Goal: Transaction & Acquisition: Purchase product/service

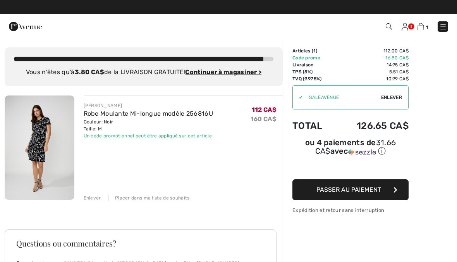
click at [349, 193] on span "Passer au paiement" at bounding box center [349, 189] width 65 height 7
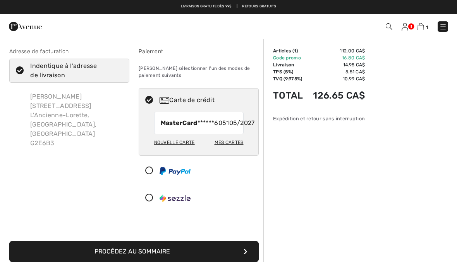
click at [408, 26] on img at bounding box center [405, 27] width 7 height 8
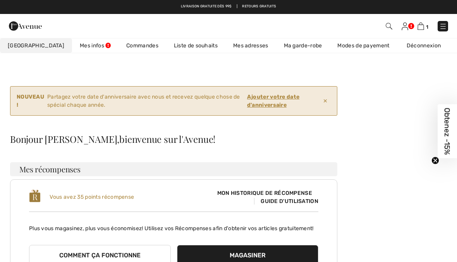
click at [280, 98] on ins "Ajouter votre date d'anniversaire" at bounding box center [273, 100] width 52 height 15
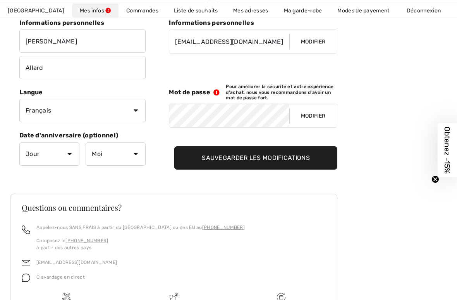
scroll to position [155, 0]
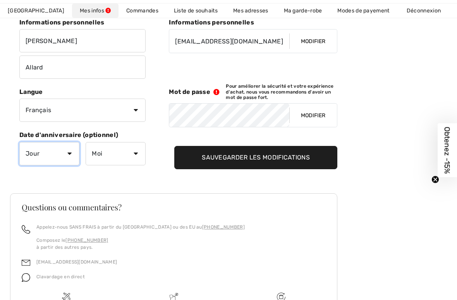
click at [64, 149] on select "Jour 1 2 3 4 5 6 7 8 9 10 11 12 13 14 15 16 17 18 19 20 21 22 23 24 25 26 27 28…" at bounding box center [49, 153] width 60 height 23
select select "5"
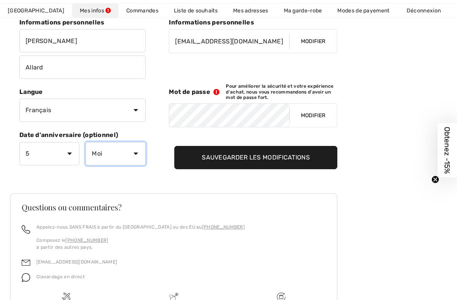
click at [129, 151] on select "Moi Janvier Février Mars Avril Mai Juin Juillet Aout Septembre Octobre Novembre…" at bounding box center [116, 153] width 60 height 23
select select "6"
click at [242, 159] on input "Sauvegarder les modifications" at bounding box center [255, 157] width 163 height 23
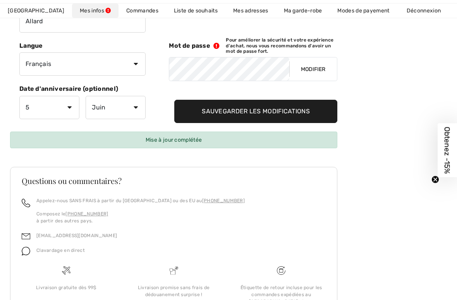
click at [190, 140] on div "Mise à jour complétée" at bounding box center [173, 139] width 327 height 17
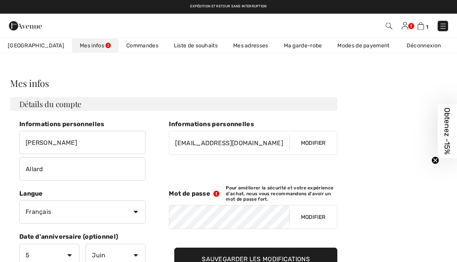
scroll to position [0, 0]
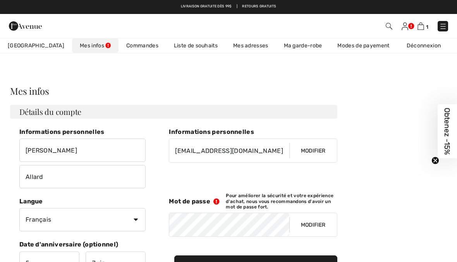
click at [423, 25] on img at bounding box center [421, 25] width 7 height 7
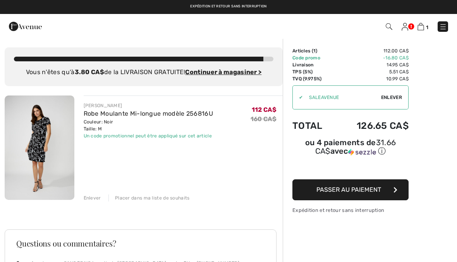
click at [344, 195] on button "Passer au paiement" at bounding box center [351, 189] width 116 height 21
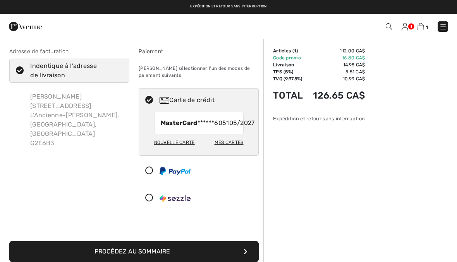
click at [180, 149] on div "Nouvelle carte" at bounding box center [174, 142] width 41 height 13
radio input "true"
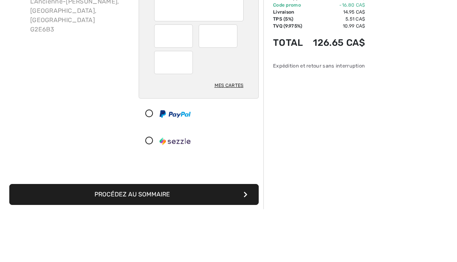
scroll to position [114, 0]
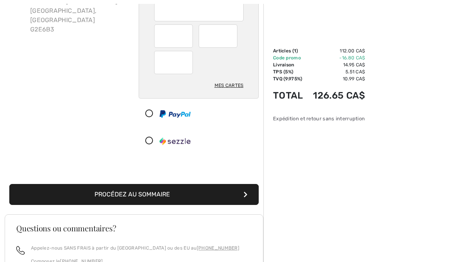
click at [158, 193] on button "Procédez au sommaire" at bounding box center [134, 194] width 250 height 21
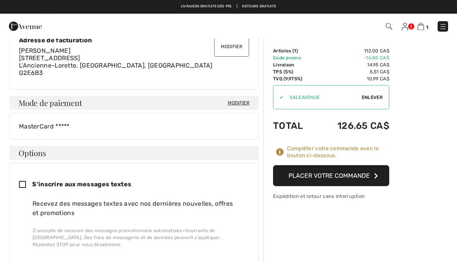
scroll to position [223, 0]
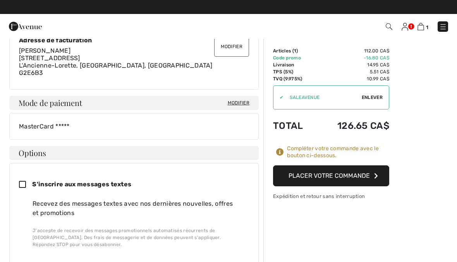
click at [324, 174] on button "Placer votre commande" at bounding box center [331, 175] width 116 height 21
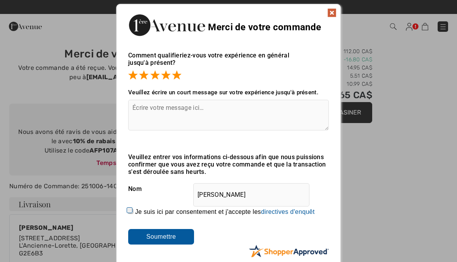
click at [160, 234] on input "Soumettre" at bounding box center [161, 237] width 66 height 16
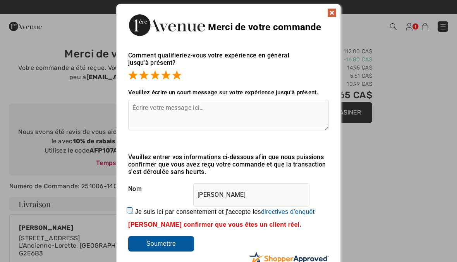
click at [136, 209] on label "Je suis ici par consentement et j'accepte les En soumettant une évaluation, vou…" at bounding box center [225, 211] width 180 height 7
click at [133, 209] on input "Je suis ici par consentement et j'accepte les En soumettant une évaluation, vou…" at bounding box center [130, 211] width 5 height 5
checkbox input "true"
click at [171, 240] on input "Soumettre" at bounding box center [161, 244] width 66 height 16
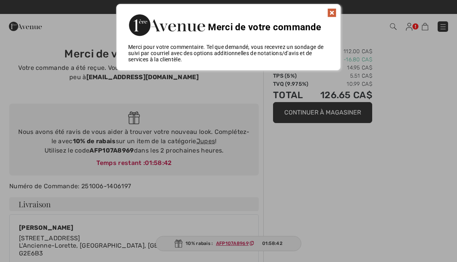
click at [335, 10] on img at bounding box center [331, 12] width 9 height 9
